Goal: Register for event/course

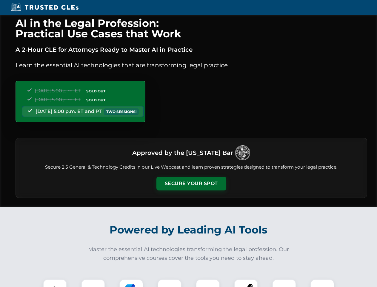
click at [191, 183] on button "Secure Your Spot" at bounding box center [192, 184] width 70 height 14
click at [55, 283] on img at bounding box center [54, 290] width 17 height 17
click at [93, 283] on div at bounding box center [93, 291] width 24 height 24
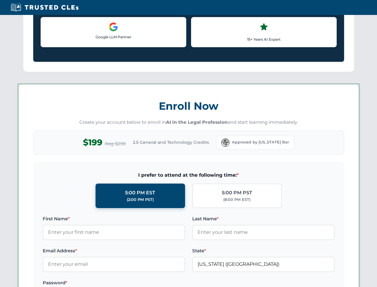
click at [170, 283] on label "Password *" at bounding box center [114, 282] width 143 height 7
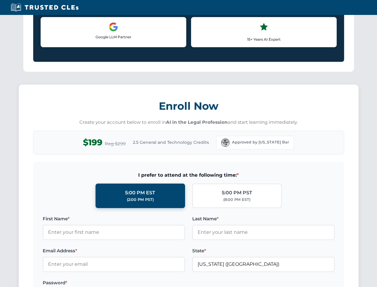
scroll to position [587, 0]
